Goal: Task Accomplishment & Management: Complete application form

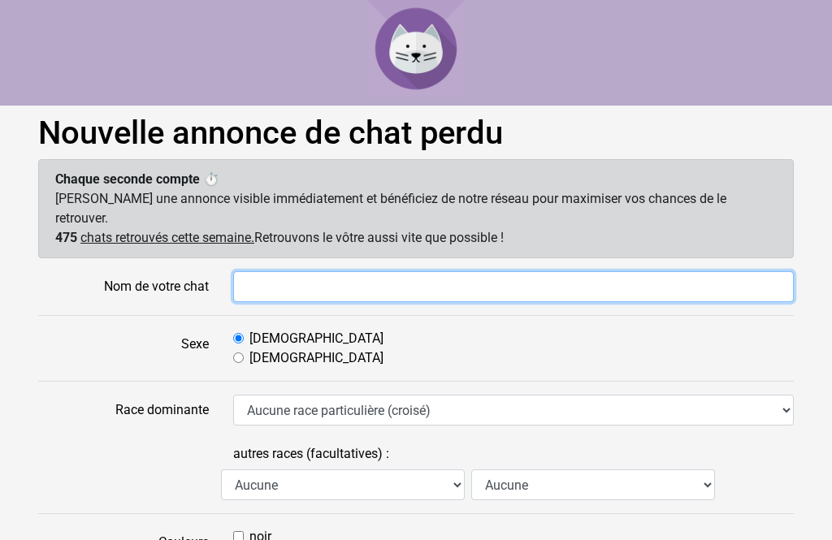
click at [295, 274] on input "Nom de votre chat" at bounding box center [513, 286] width 560 height 31
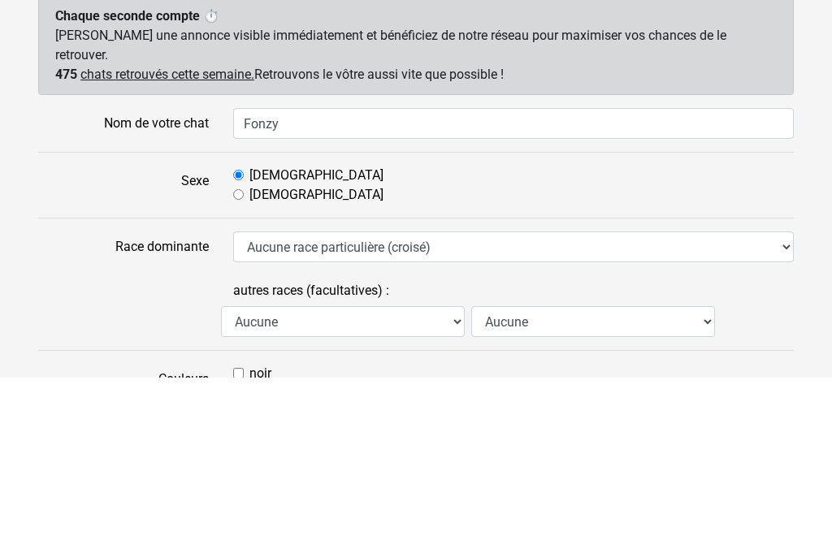
scroll to position [163, 0]
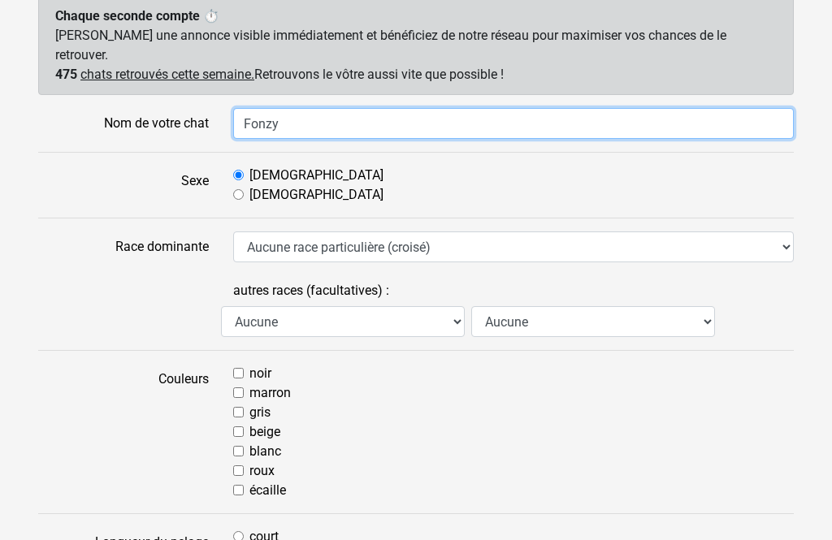
type input "Fonzy"
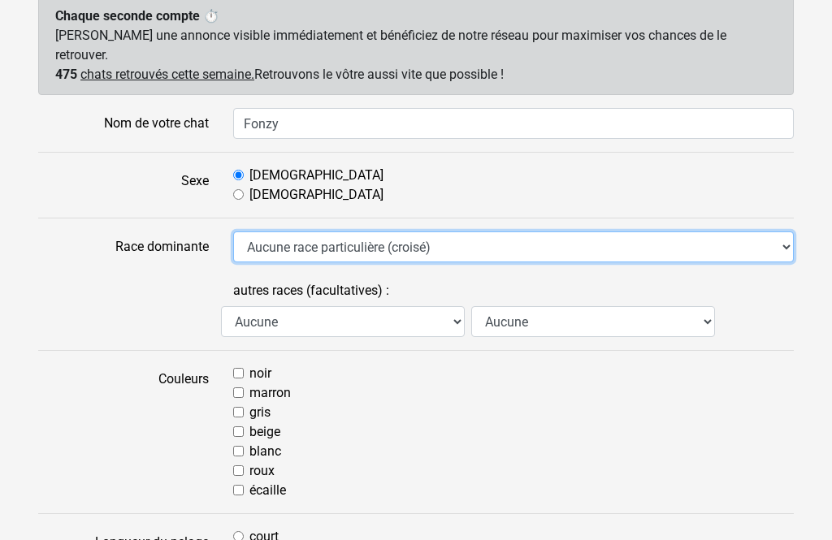
click at [768, 232] on select "Aucune race particulière (croisé) Abyssin Américain à poil dur American Bobtail…" at bounding box center [513, 246] width 560 height 31
click at [770, 232] on select "Aucune race particulière (croisé) Abyssin Américain à poil dur American Bobtail…" at bounding box center [513, 246] width 560 height 31
select select "13"
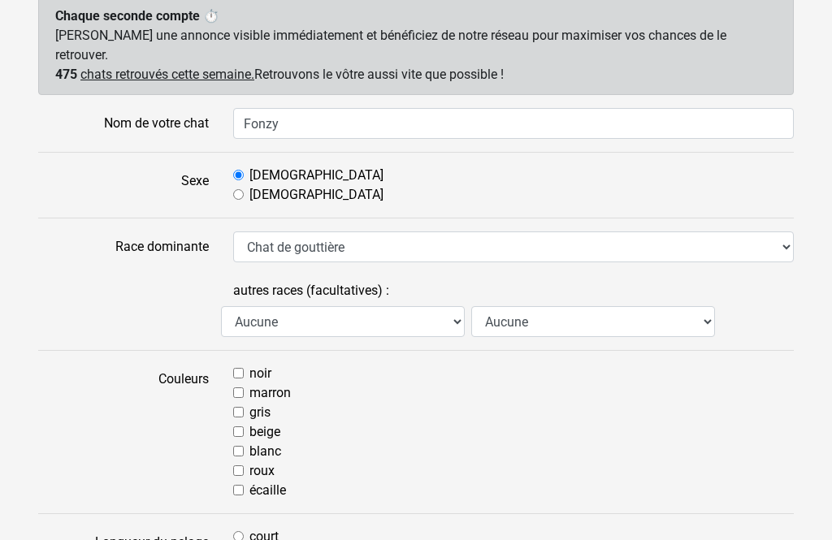
click at [258, 403] on label "gris" at bounding box center [259, 412] width 21 height 19
click at [244, 407] on input "gris" at bounding box center [238, 412] width 11 height 11
checkbox input "true"
click at [244, 387] on input "marron" at bounding box center [238, 392] width 11 height 11
checkbox input "true"
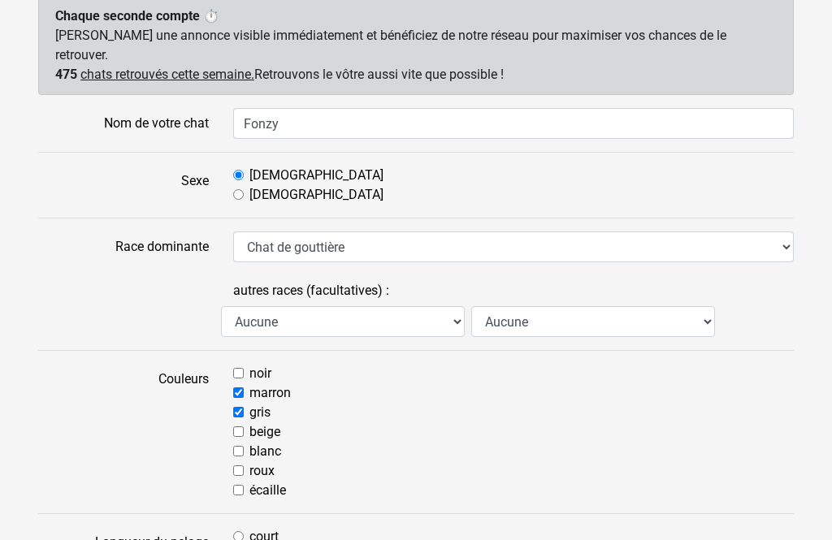
click at [268, 442] on label "blanc" at bounding box center [265, 451] width 32 height 19
click at [244, 446] on input "blanc" at bounding box center [238, 451] width 11 height 11
checkbox input "true"
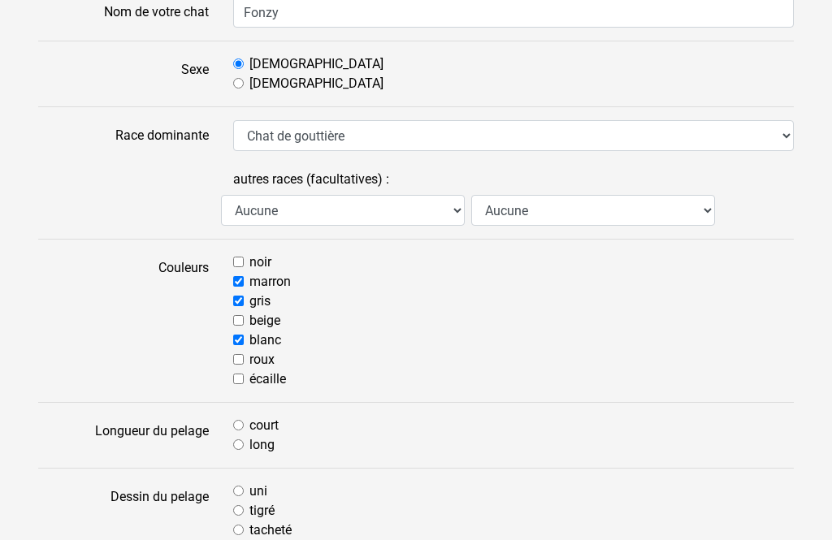
scroll to position [300, 0]
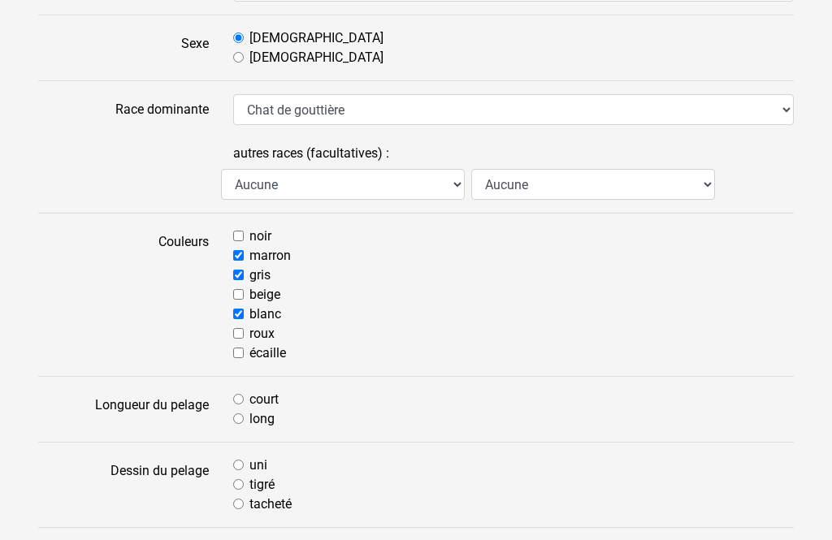
click at [238, 395] on input "court" at bounding box center [238, 400] width 11 height 11
radio input "true"
click at [243, 480] on input "tigré" at bounding box center [238, 485] width 11 height 11
radio input "true"
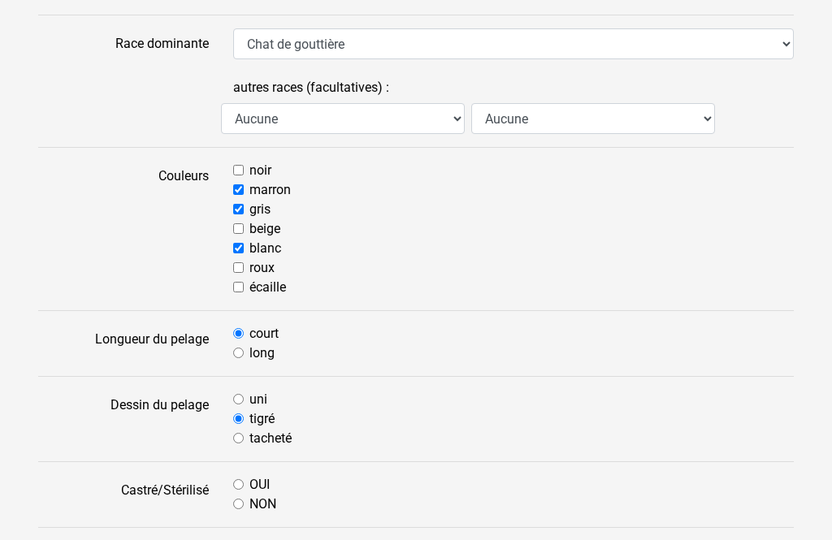
scroll to position [367, 0]
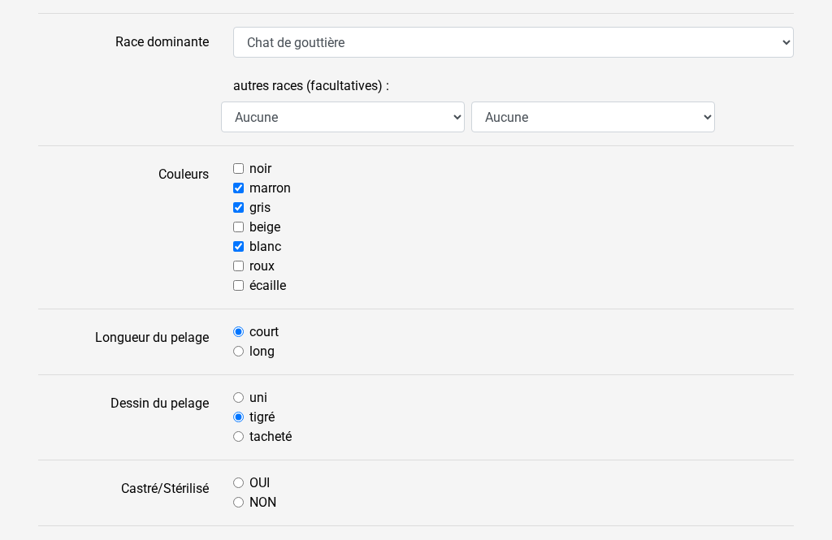
click at [239, 478] on input "OUI" at bounding box center [238, 483] width 11 height 11
radio input "true"
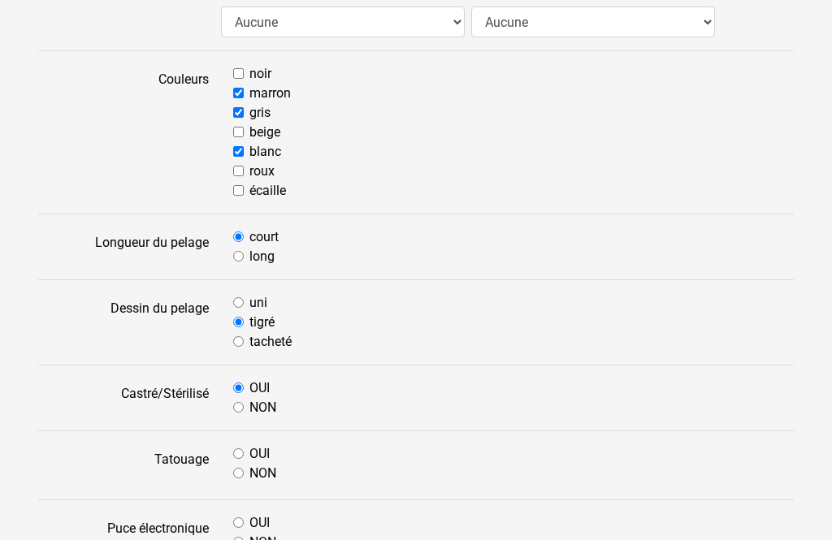
scroll to position [463, 0]
click at [242, 468] on input "NON" at bounding box center [238, 473] width 11 height 11
radio input "true"
click at [244, 517] on input "OUI" at bounding box center [238, 522] width 11 height 11
radio input "true"
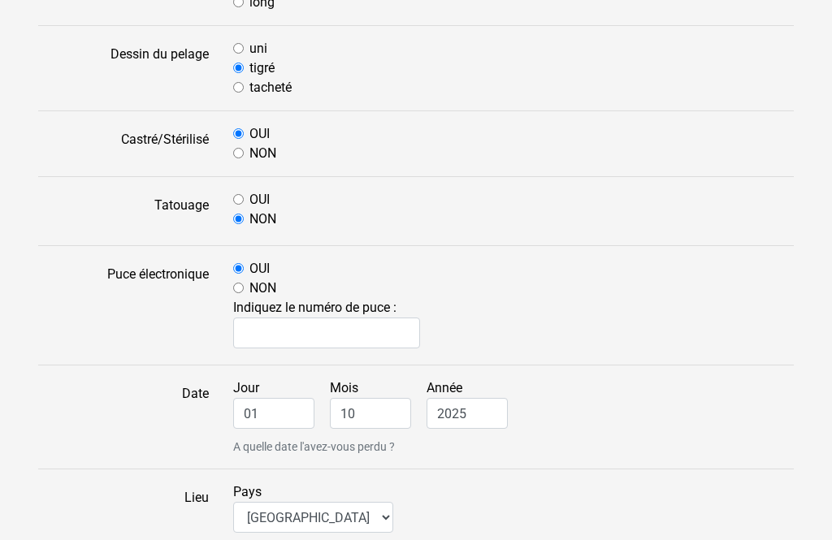
scroll to position [717, 0]
click at [293, 398] on input "01" at bounding box center [273, 413] width 81 height 31
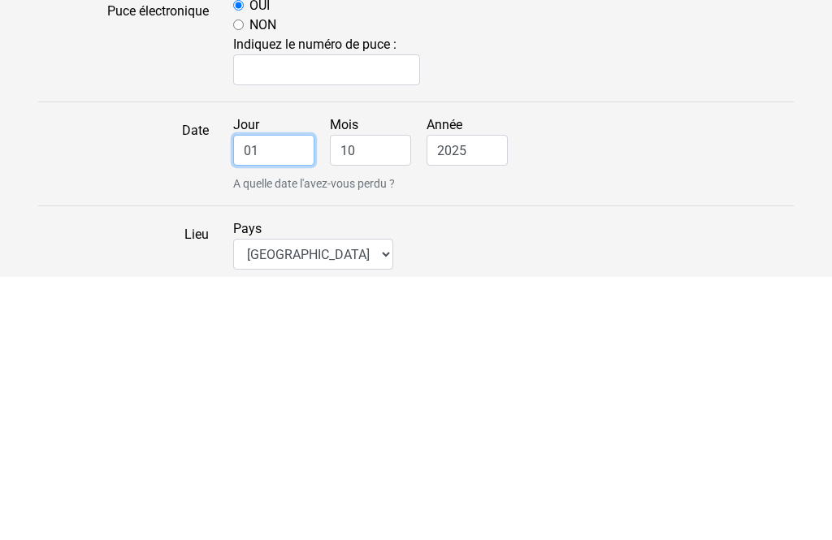
type input "0"
type input "28"
click at [402, 378] on div "Jour 28 Mois 10 Année 2025 A quelle date l'avez-vous perdu ?" at bounding box center [513, 416] width 585 height 77
type input "1"
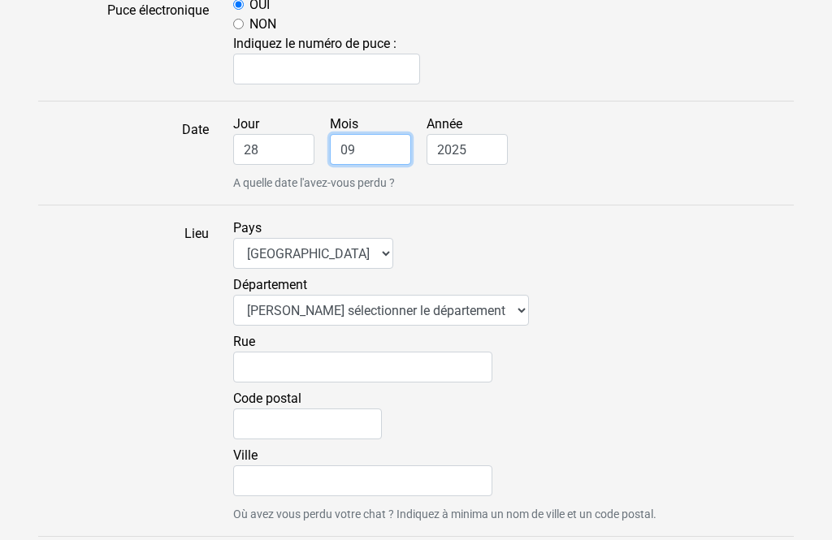
type input "09"
click at [439, 295] on select "Veuillez sélectionner le département 01 - Ain 02 - Aisne 03 - Allier 04 - Alpes…" at bounding box center [381, 310] width 296 height 31
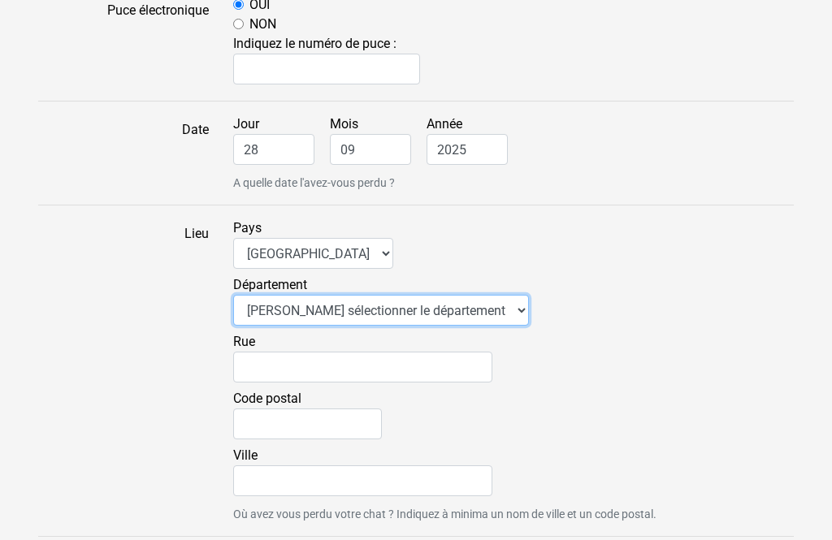
select select "12"
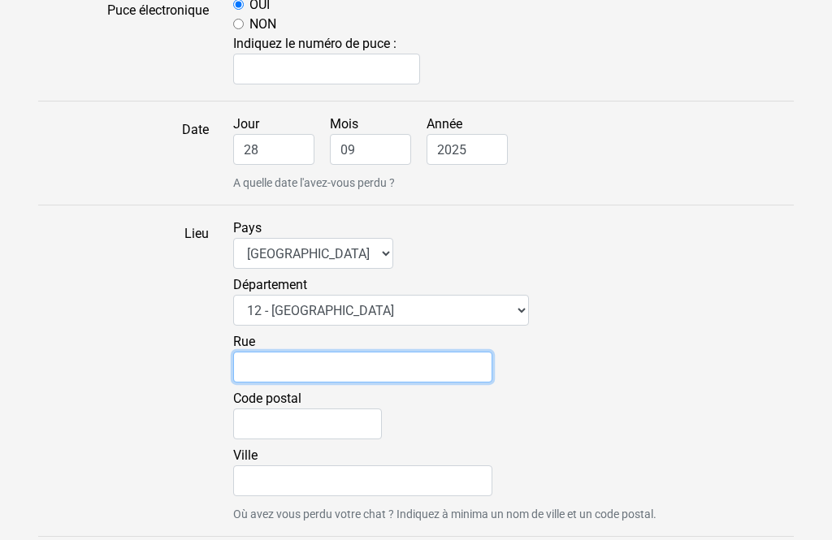
click at [419, 352] on input "Rue" at bounding box center [362, 367] width 259 height 31
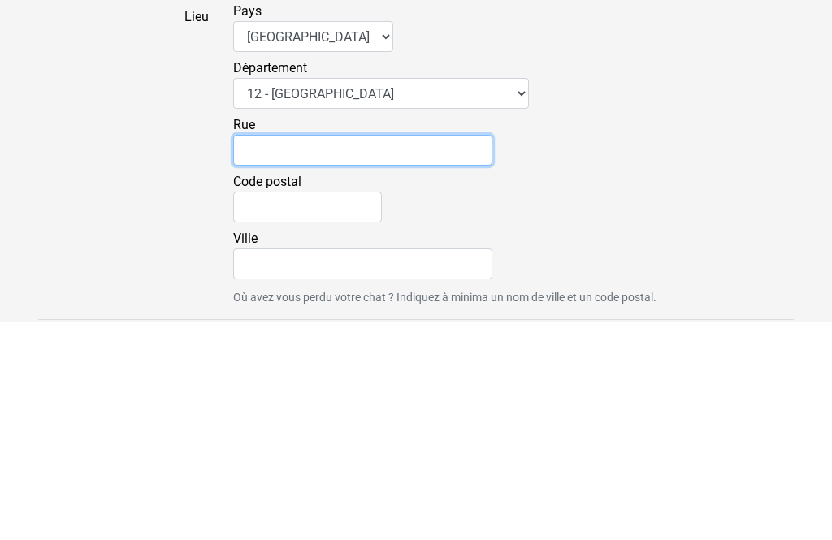
type input "11 Rue De La Deveze"
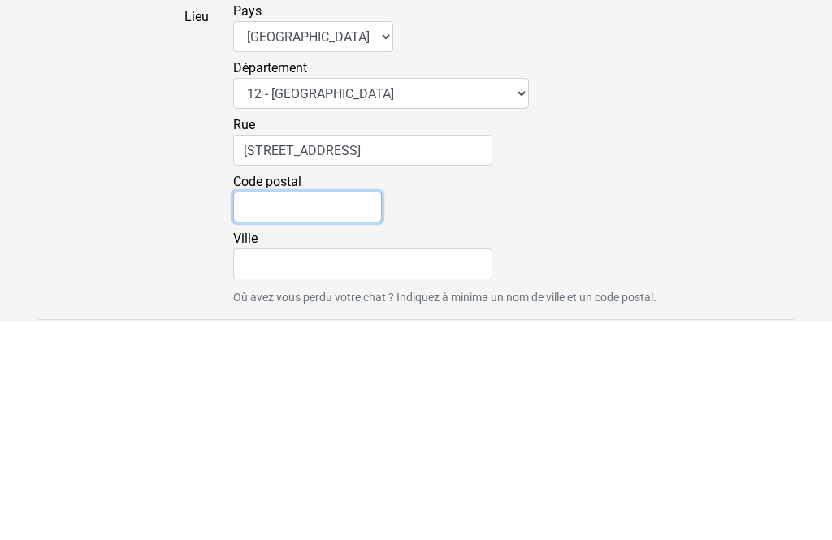
type input "12510"
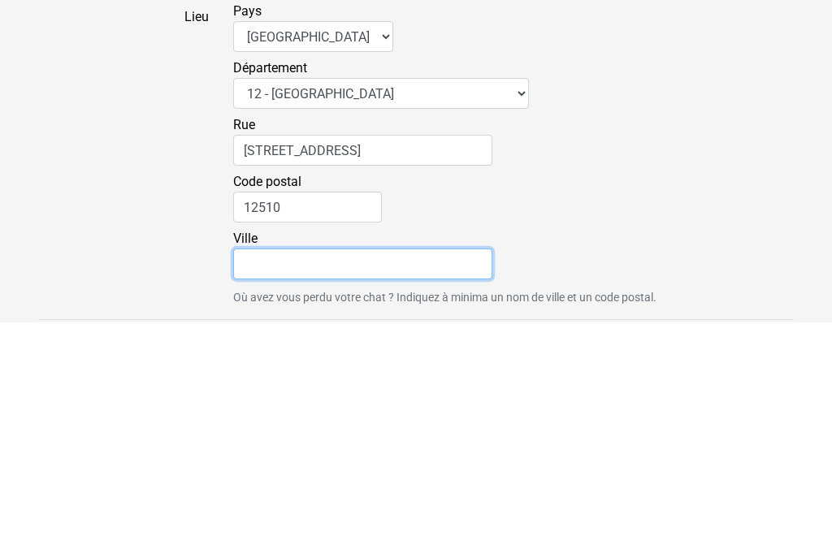
type input "Olemps"
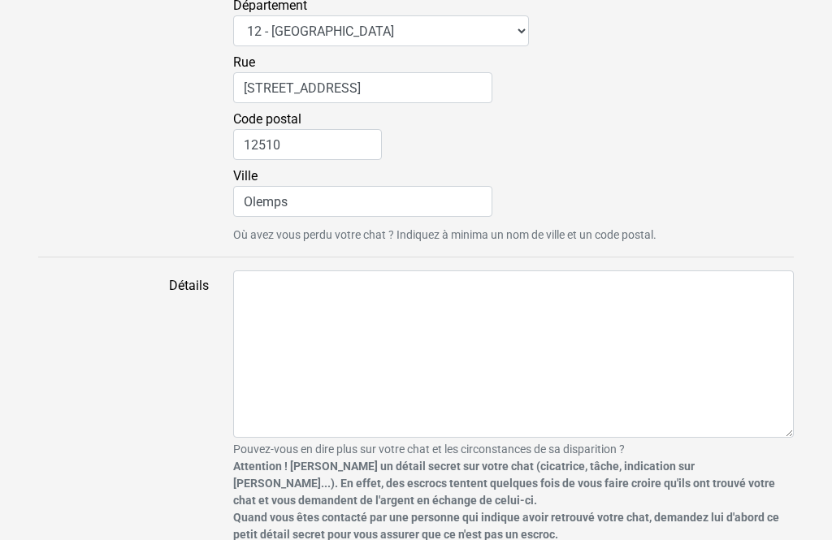
scroll to position [1263, 0]
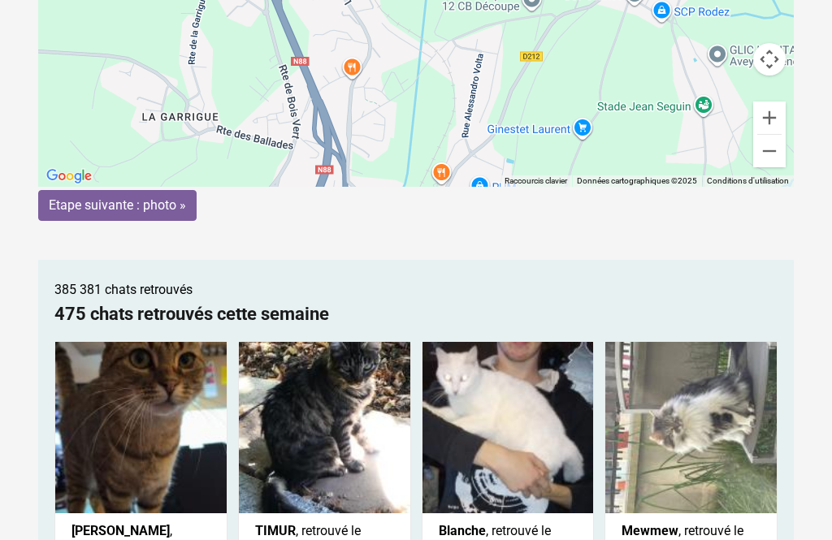
scroll to position [313, 0]
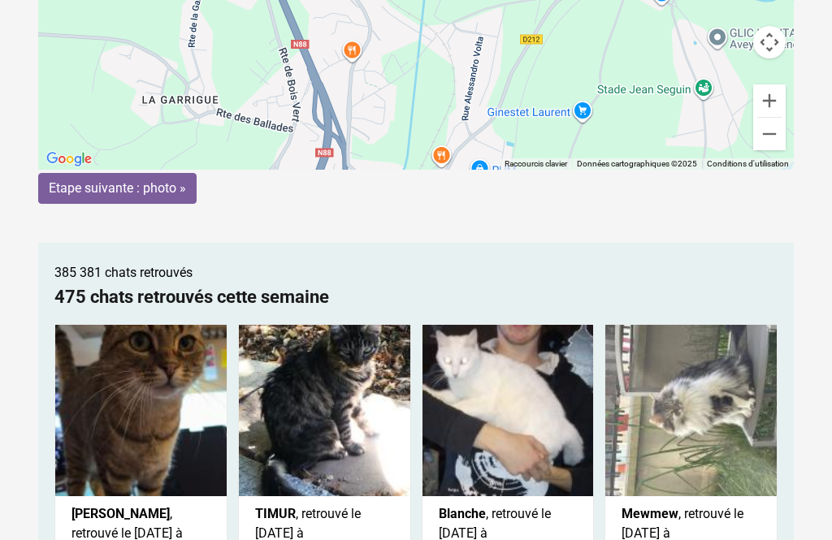
click at [90, 193] on input "Etape suivante : photo »" at bounding box center [117, 188] width 158 height 31
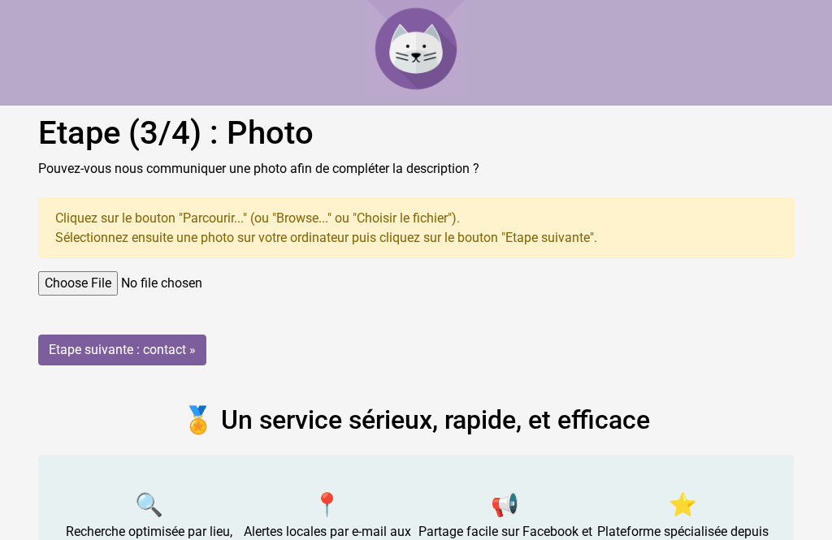
click at [77, 286] on input "file" at bounding box center [415, 283] width 755 height 24
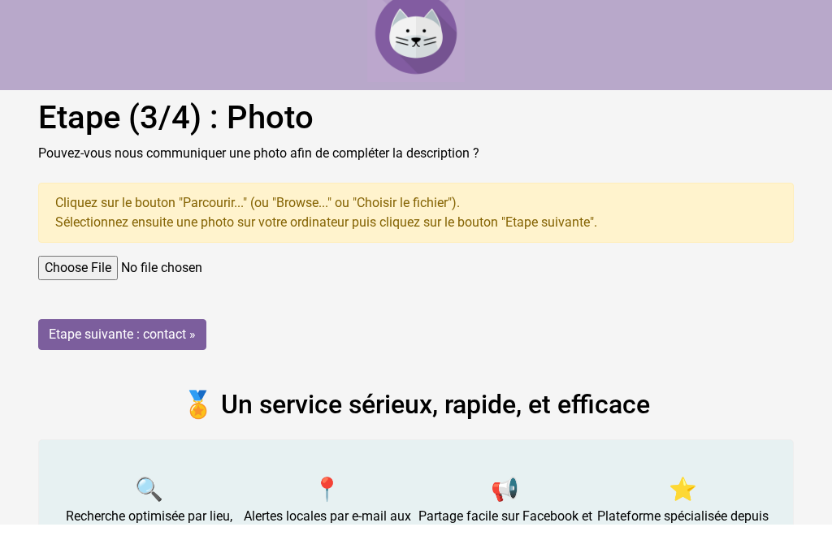
scroll to position [21, 0]
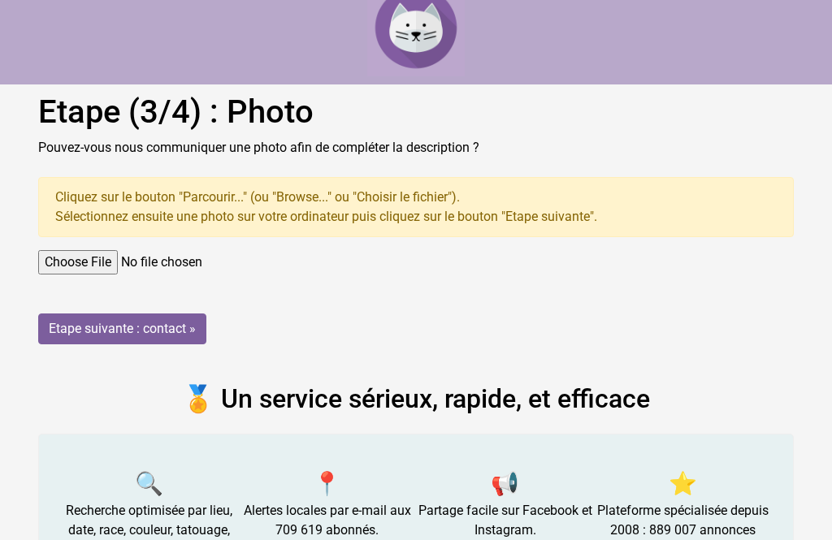
click at [77, 335] on input "Etape suivante : contact »" at bounding box center [122, 328] width 168 height 31
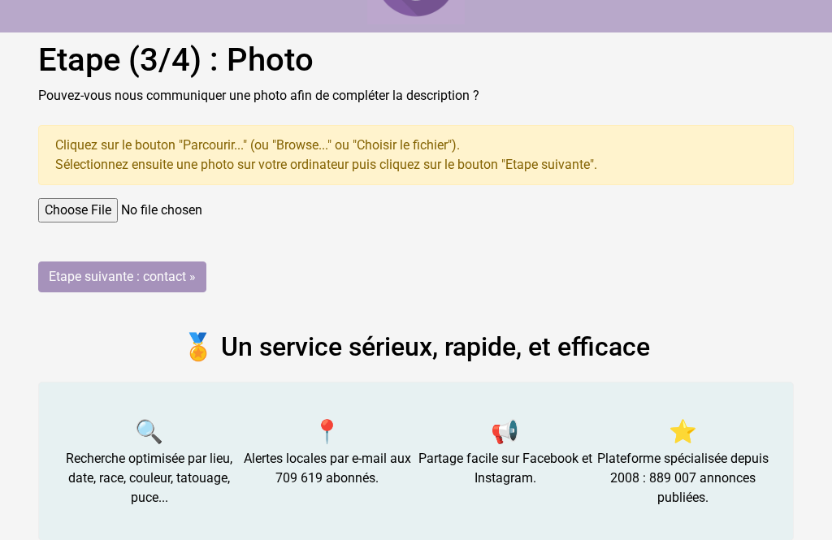
click at [65, 204] on input "file" at bounding box center [415, 210] width 755 height 24
type input "C:\fakepath\63084052069__29283E54-8CA6-4BD7-AC2D-B916690FD1E9.jpeg"
click at [90, 270] on input "Etape suivante : contact »" at bounding box center [122, 276] width 168 height 31
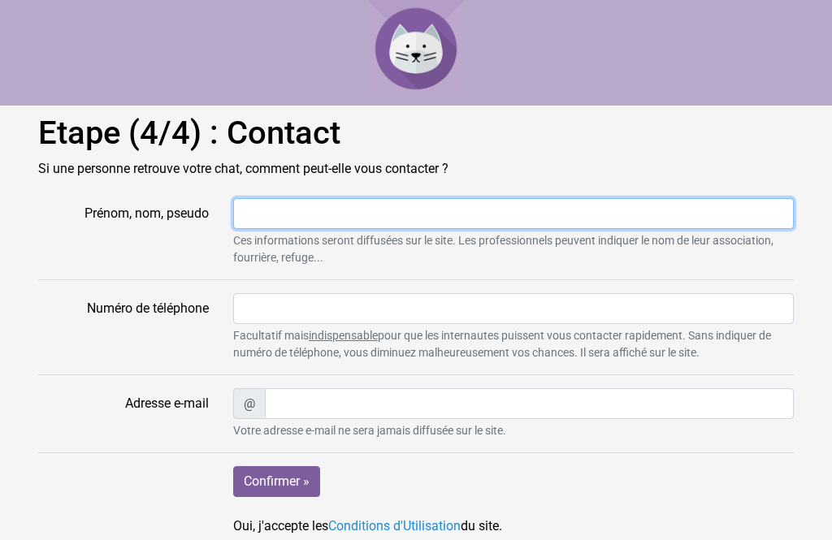
click at [724, 210] on input "Prénom, nom, pseudo" at bounding box center [513, 213] width 560 height 31
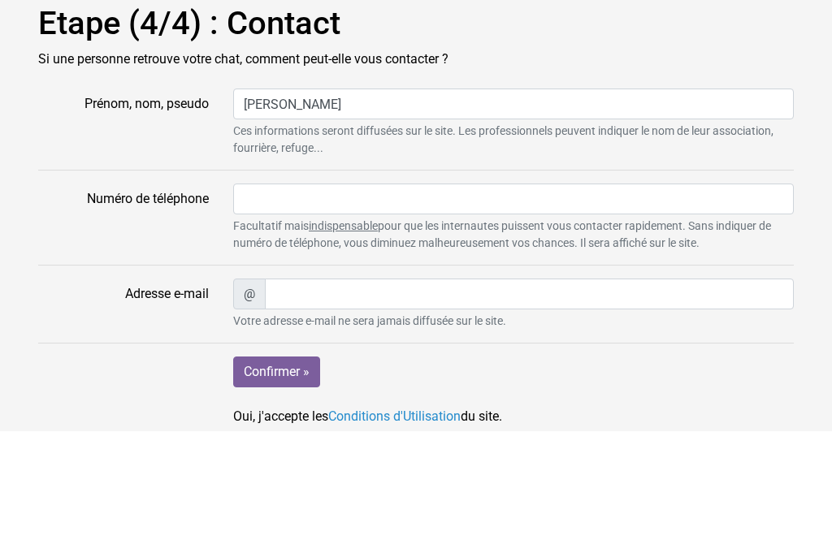
scroll to position [110, 0]
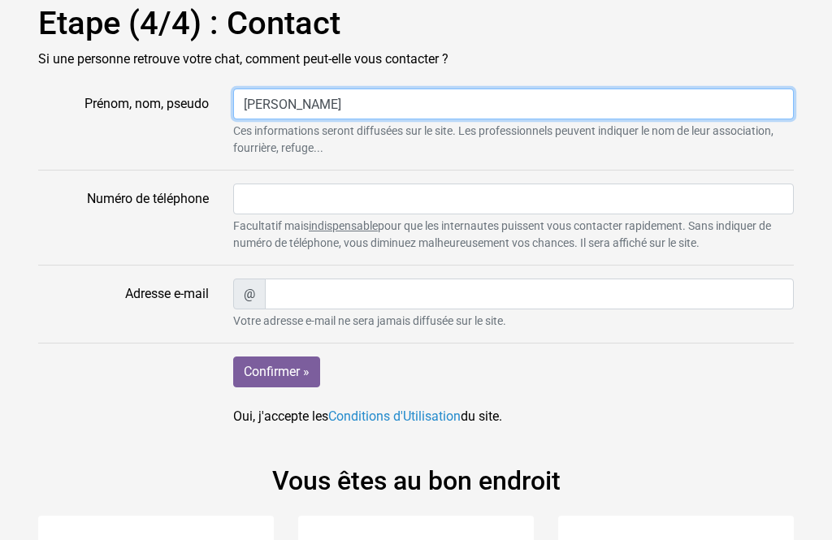
type input "[PERSON_NAME]"
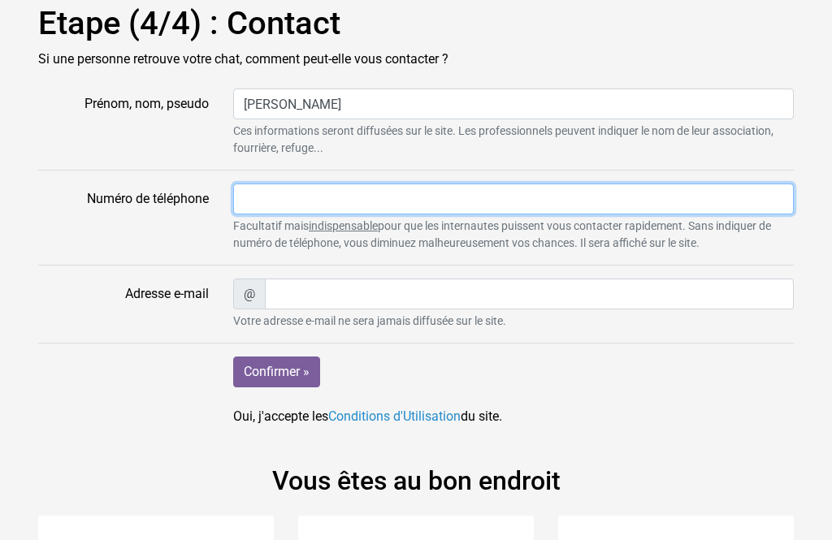
click at [645, 192] on input "Numéro de téléphone" at bounding box center [513, 199] width 560 height 31
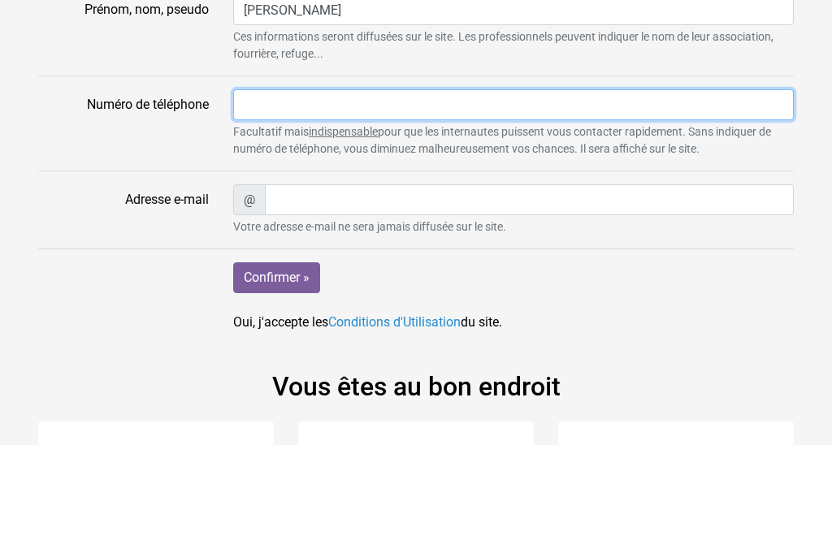
type input "0623051523"
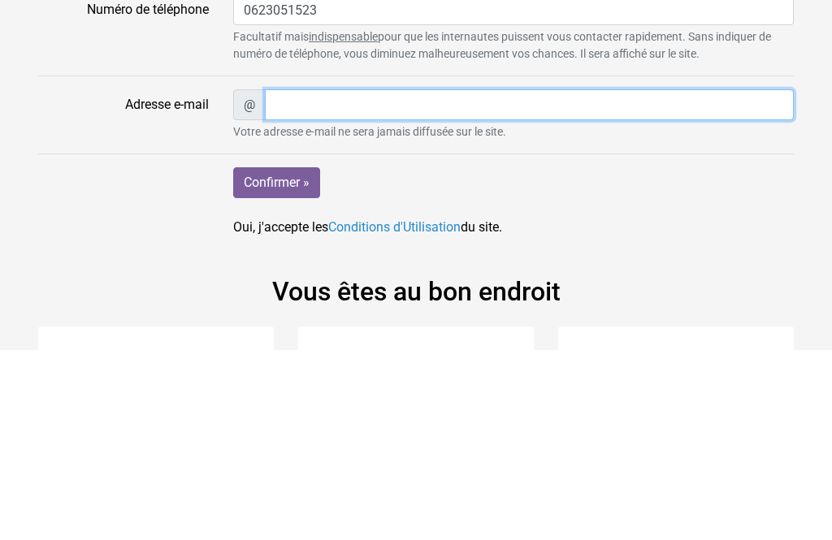
type input "[EMAIL_ADDRESS][DOMAIN_NAME]"
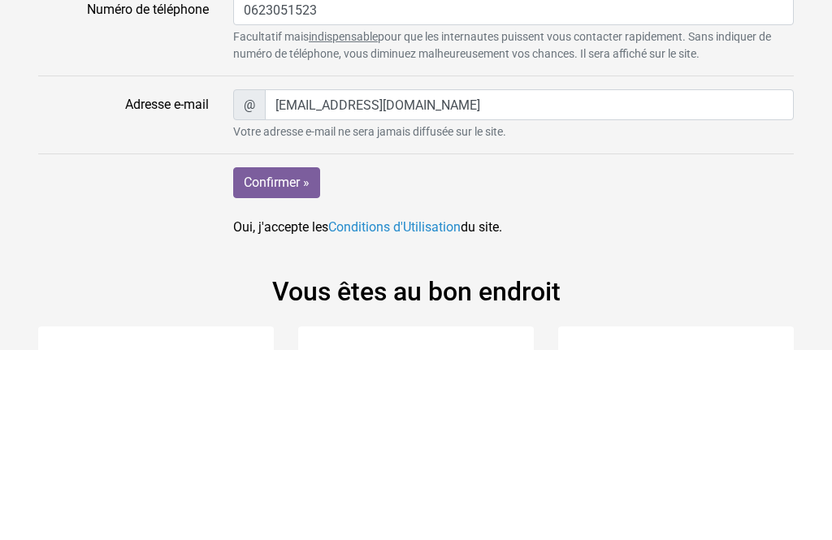
scroll to position [259, 0]
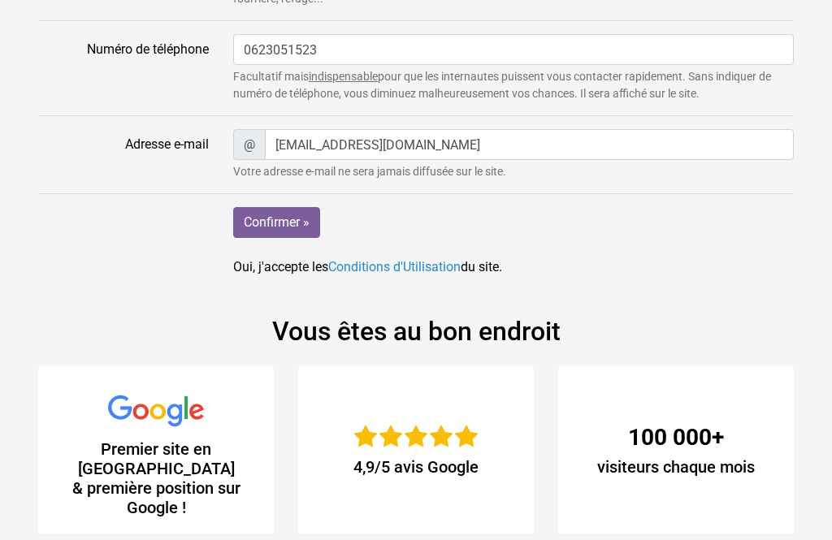
click at [296, 226] on input "Confirmer »" at bounding box center [276, 222] width 87 height 31
